Goal: Information Seeking & Learning: Learn about a topic

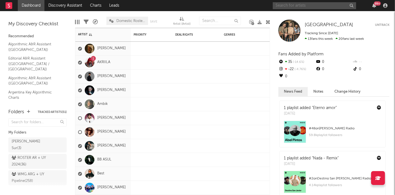
click at [303, 4] on input "text" at bounding box center [314, 5] width 83 height 7
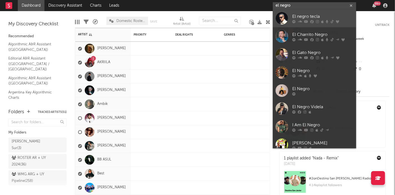
type input "el negro"
click at [325, 16] on div "El negro tecla" at bounding box center [322, 16] width 61 height 7
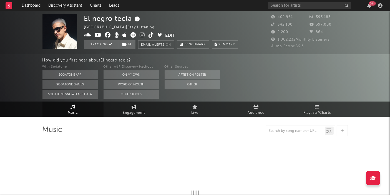
select select "6m"
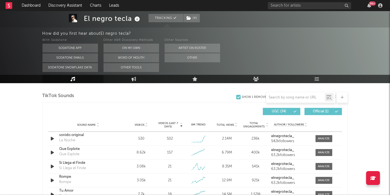
scroll to position [371, 0]
click at [139, 123] on span "Videos" at bounding box center [140, 124] width 10 height 3
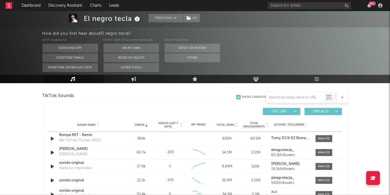
click at [374, 132] on div "El negro tecla Tracking ( 4 ) [GEOGRAPHIC_DATA] | Easy Listening Edit Tracking …" at bounding box center [195, 84] width 390 height 889
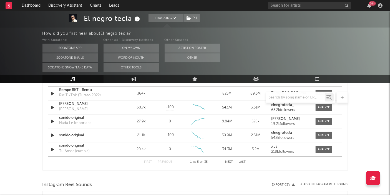
scroll to position [418, 0]
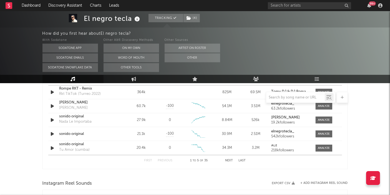
click at [228, 159] on button "Next" at bounding box center [229, 160] width 8 height 3
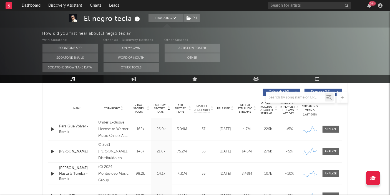
scroll to position [210, 0]
click at [247, 111] on span "Global ATD Audio Streams" at bounding box center [245, 108] width 15 height 10
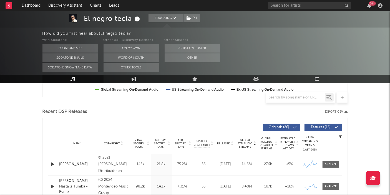
scroll to position [173, 0]
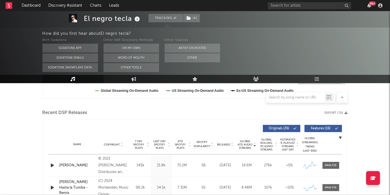
click at [323, 127] on span "Features ( 16 )" at bounding box center [321, 128] width 26 height 3
click at [293, 129] on button "Originals ( 26 )" at bounding box center [281, 128] width 37 height 7
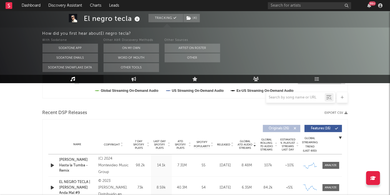
click at [293, 129] on button "Originals ( 26 )" at bounding box center [281, 128] width 37 height 7
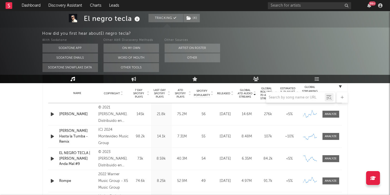
scroll to position [224, 0]
click at [182, 94] on div at bounding box center [194, 97] width 305 height 11
click at [173, 95] on div at bounding box center [194, 97] width 305 height 11
click at [46, 107] on div "Global ATD Audio Streams Copyright 7 Day Spotify Plays Last Day Spotify Plays A…" at bounding box center [194, 148] width 305 height 160
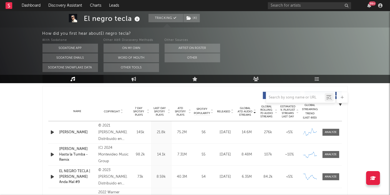
click at [180, 111] on span "ATD Spotify Plays" at bounding box center [180, 111] width 15 height 10
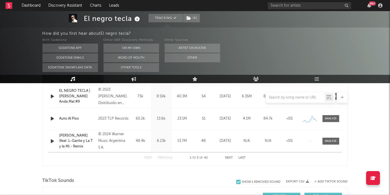
scroll to position [287, 0]
click at [230, 156] on button "Next" at bounding box center [229, 157] width 8 height 3
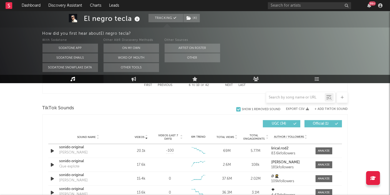
scroll to position [359, 0]
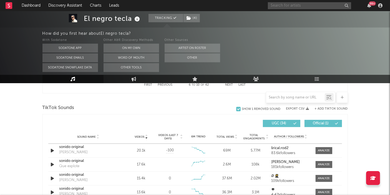
click at [293, 7] on input "text" at bounding box center [309, 5] width 83 height 7
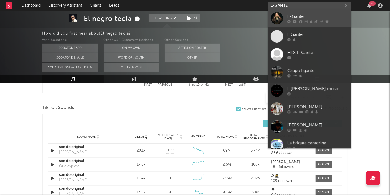
type input "L-GANTE"
click at [324, 16] on div "L-Gante" at bounding box center [317, 16] width 61 height 7
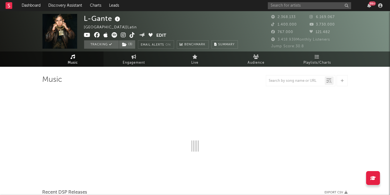
select select "6m"
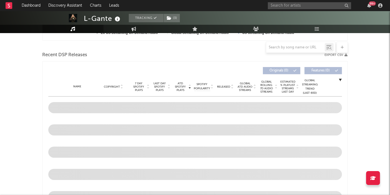
scroll to position [181, 0]
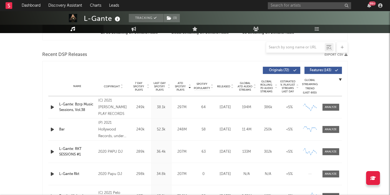
click at [180, 85] on span "ATD Spotify Plays" at bounding box center [180, 86] width 15 height 10
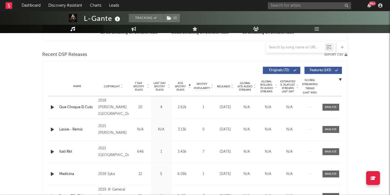
click at [180, 85] on span "ATD Spotify Plays" at bounding box center [180, 86] width 15 height 10
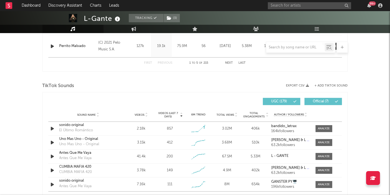
scroll to position [351, 0]
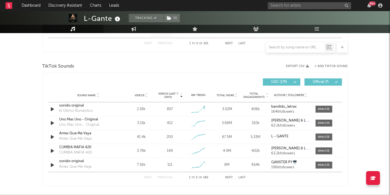
click at [136, 94] on span "Videos" at bounding box center [140, 95] width 10 height 3
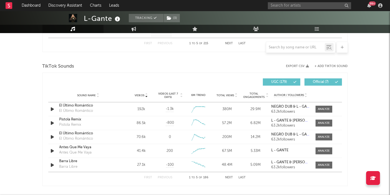
click at [229, 176] on button "Next" at bounding box center [229, 177] width 8 height 3
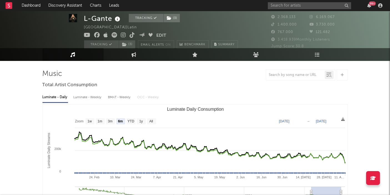
scroll to position [0, 0]
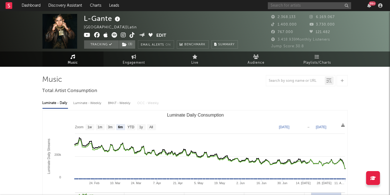
click at [292, 6] on input "text" at bounding box center [309, 5] width 83 height 7
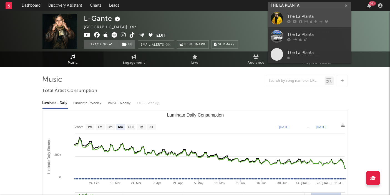
type input "THE LA PLANTA"
click at [308, 15] on div "The La Planta" at bounding box center [317, 16] width 61 height 7
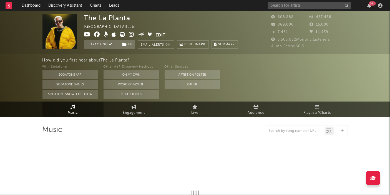
select select "6m"
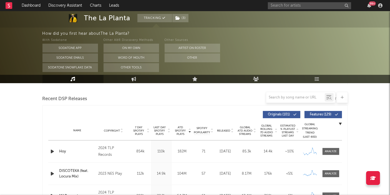
scroll to position [187, 0]
click at [182, 129] on span "ATD Spotify Plays" at bounding box center [180, 130] width 15 height 10
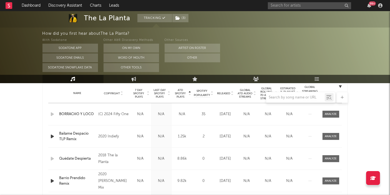
click at [178, 95] on div at bounding box center [194, 97] width 305 height 11
click at [180, 91] on span "ATD Spotify Plays" at bounding box center [180, 93] width 15 height 10
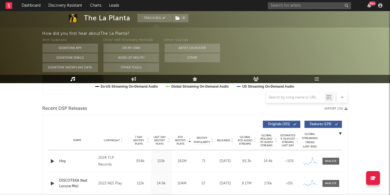
scroll to position [177, 0]
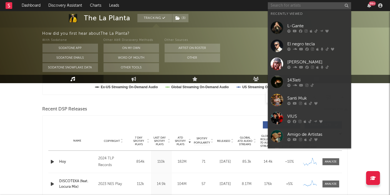
click at [282, 6] on input "text" at bounding box center [309, 5] width 83 height 7
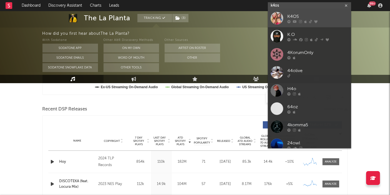
type input "k4os"
click at [322, 14] on div "K4OS" at bounding box center [317, 16] width 61 height 7
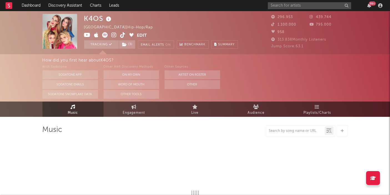
select select "6m"
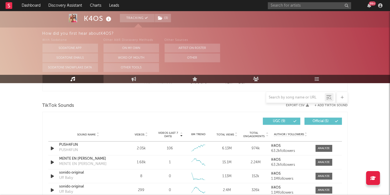
scroll to position [362, 0]
click at [140, 135] on div "Sound Name Videos Videos (last 7 days) Weekly Growth % 6M Trend Total Views Tot…" at bounding box center [195, 134] width 294 height 14
click at [138, 133] on span "Videos" at bounding box center [140, 133] width 10 height 3
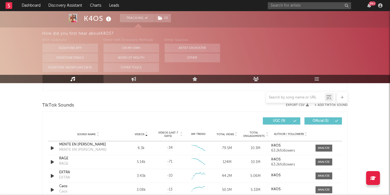
click at [139, 133] on span "Videos" at bounding box center [140, 133] width 10 height 3
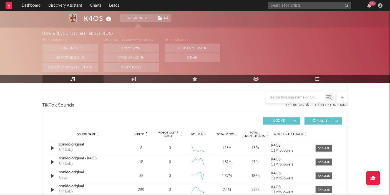
click at [139, 133] on span "Videos" at bounding box center [140, 133] width 10 height 3
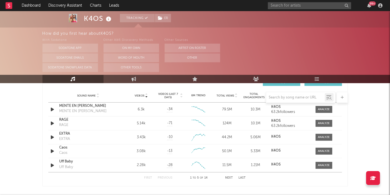
scroll to position [401, 0]
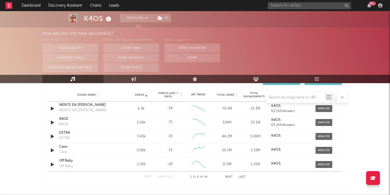
click at [230, 175] on button "Next" at bounding box center [229, 176] width 8 height 3
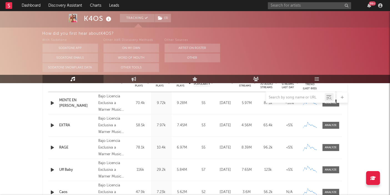
scroll to position [195, 0]
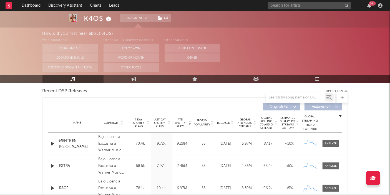
click at [181, 120] on span "ATD Spotify Plays" at bounding box center [180, 123] width 15 height 10
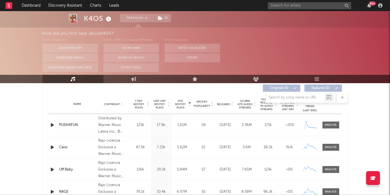
scroll to position [212, 0]
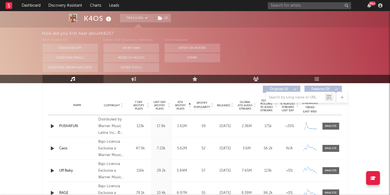
click at [182, 105] on span "ATD Spotify Plays" at bounding box center [180, 105] width 15 height 10
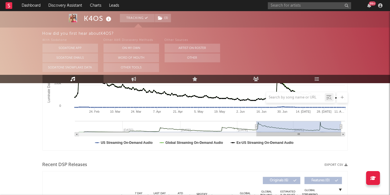
scroll to position [124, 0]
